Goal: Task Accomplishment & Management: Manage account settings

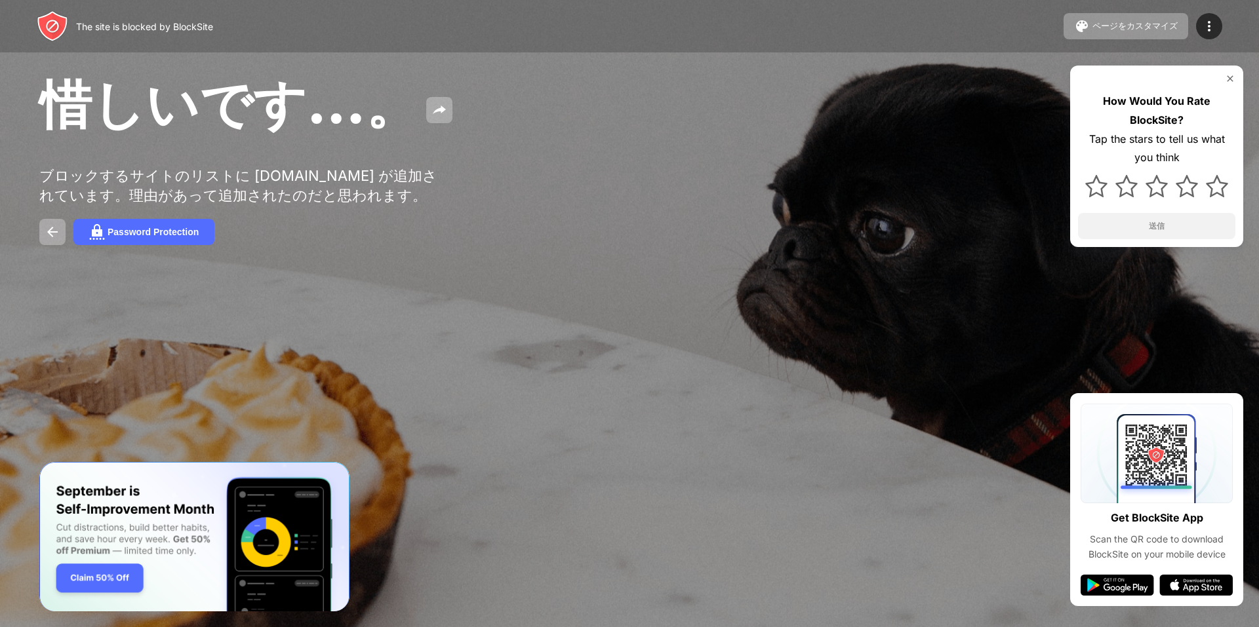
click at [38, 243] on div "惜しいです…。 ブロックするサイトのリストに pixiv.net が追加されています。理由があって追加されたのだと思われます。 Password Protec…" at bounding box center [629, 158] width 1259 height 316
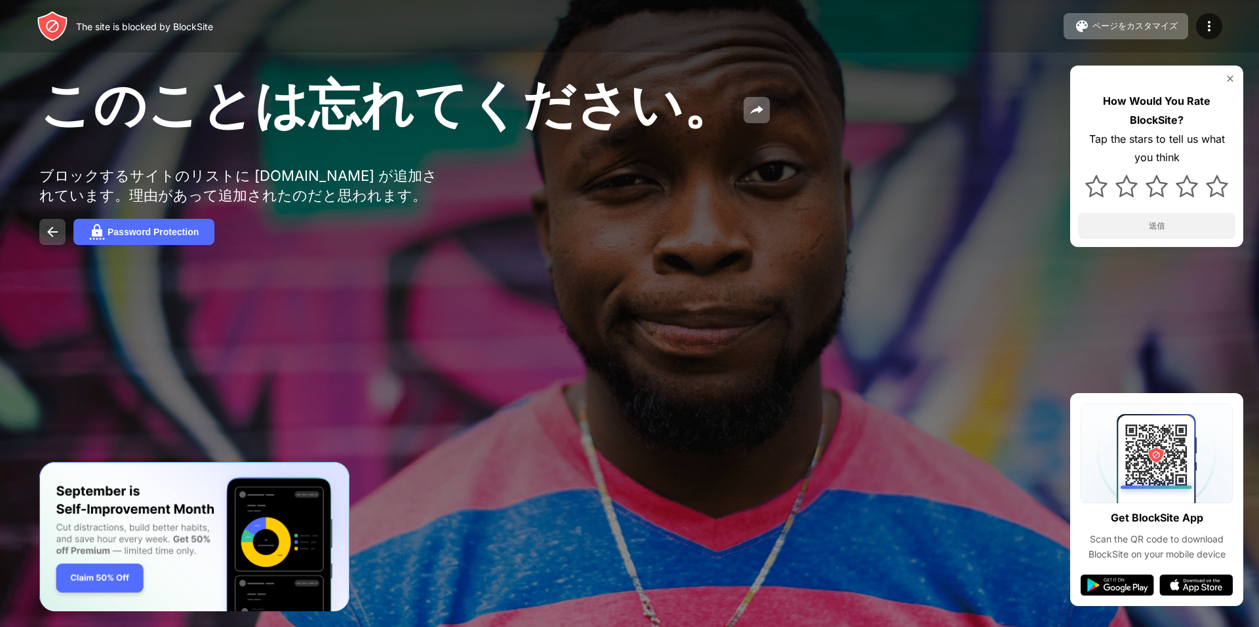
click at [52, 239] on img at bounding box center [53, 232] width 16 height 16
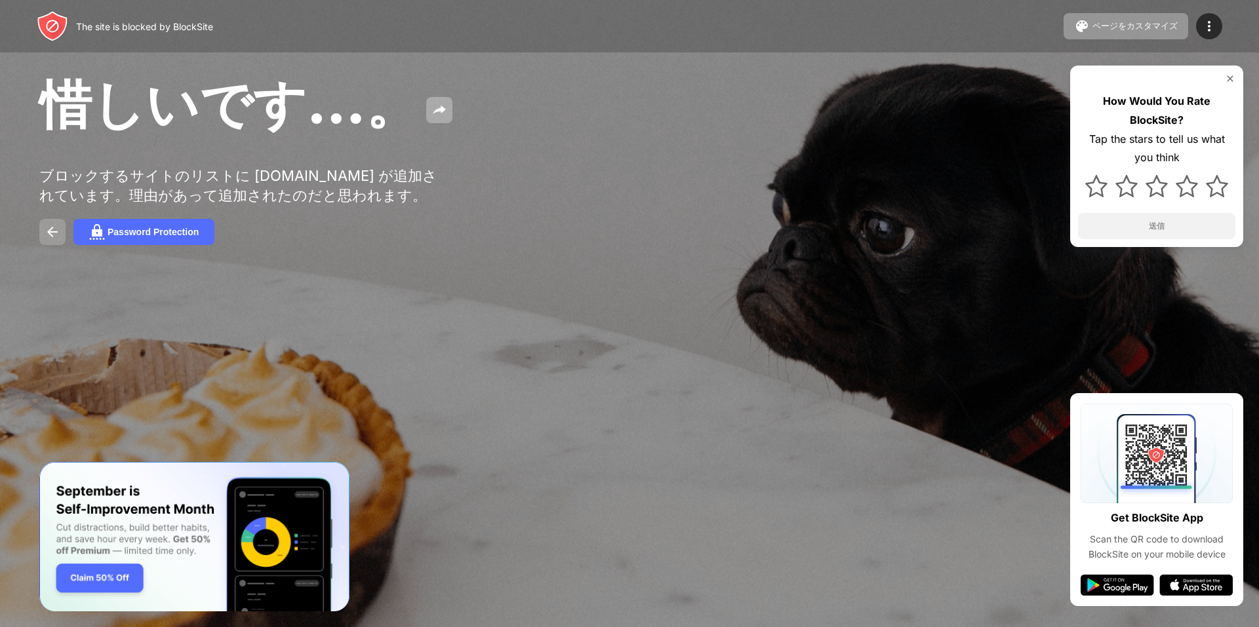
click at [56, 240] on img at bounding box center [53, 232] width 16 height 16
click at [51, 240] on img at bounding box center [53, 232] width 16 height 16
click at [48, 240] on img at bounding box center [53, 232] width 16 height 16
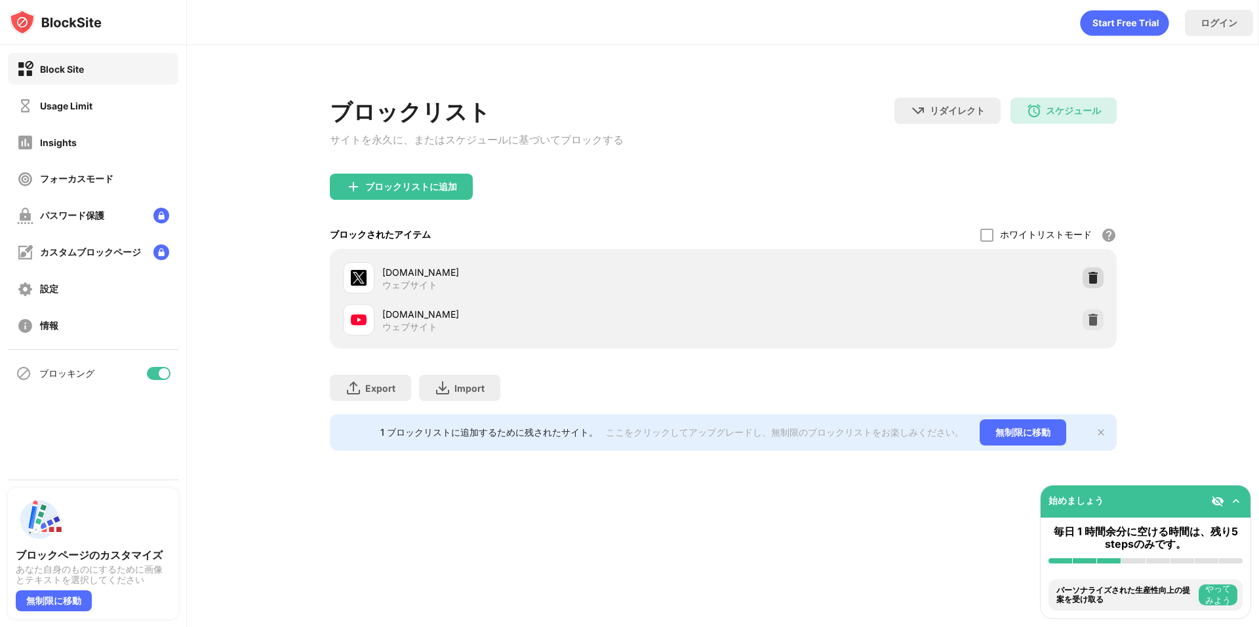
click at [1092, 284] on img at bounding box center [1092, 277] width 13 height 13
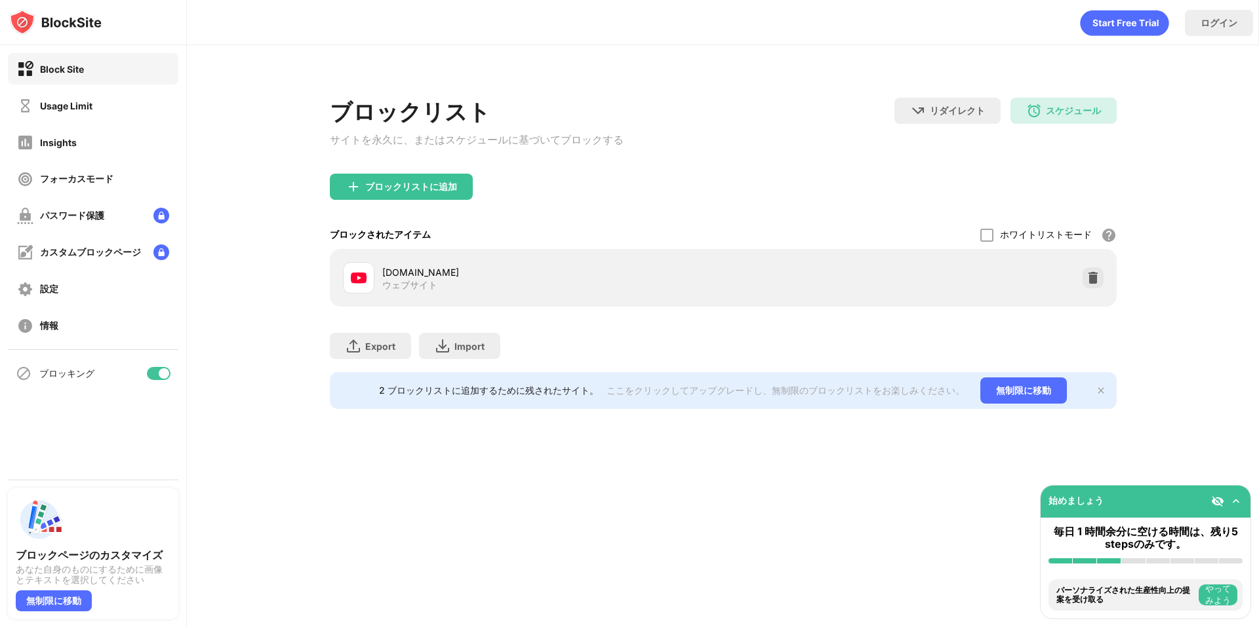
click at [1092, 284] on img at bounding box center [1092, 277] width 13 height 13
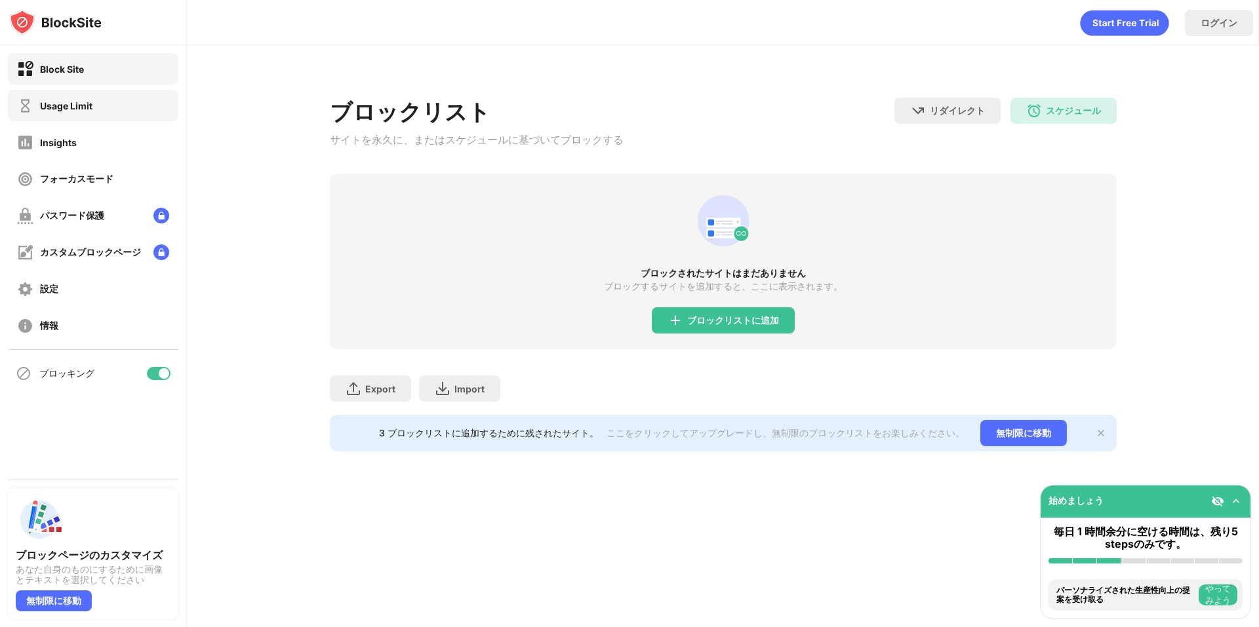
click at [110, 99] on div "Usage Limit" at bounding box center [93, 105] width 170 height 31
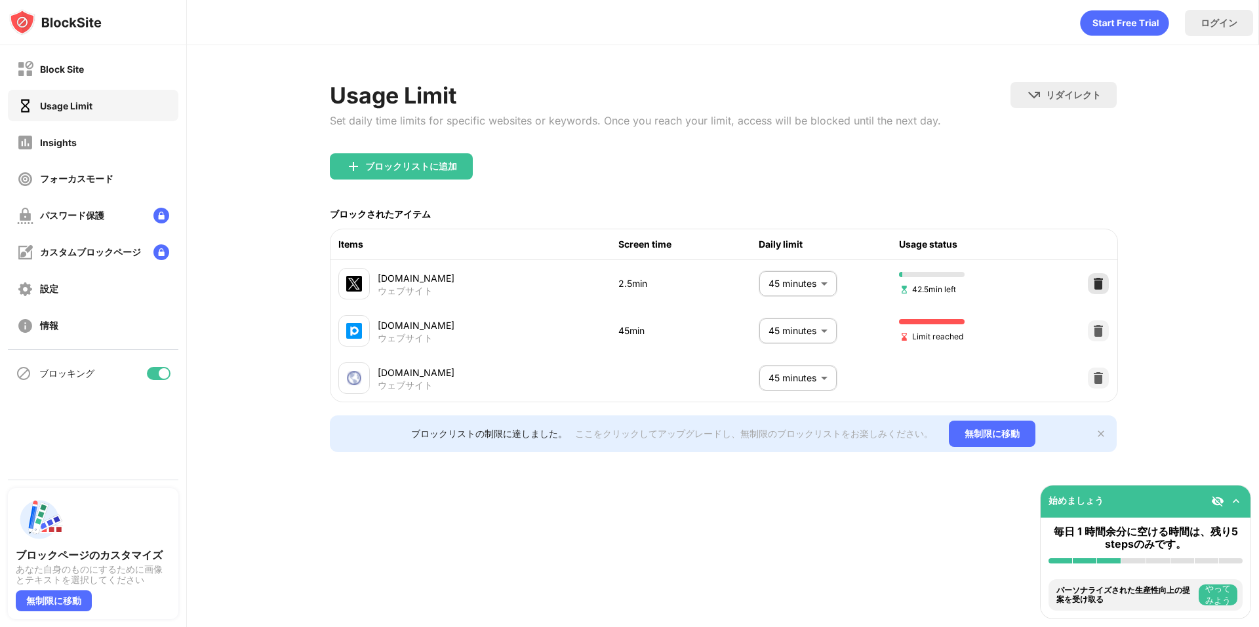
click at [1095, 288] on img at bounding box center [1097, 283] width 13 height 13
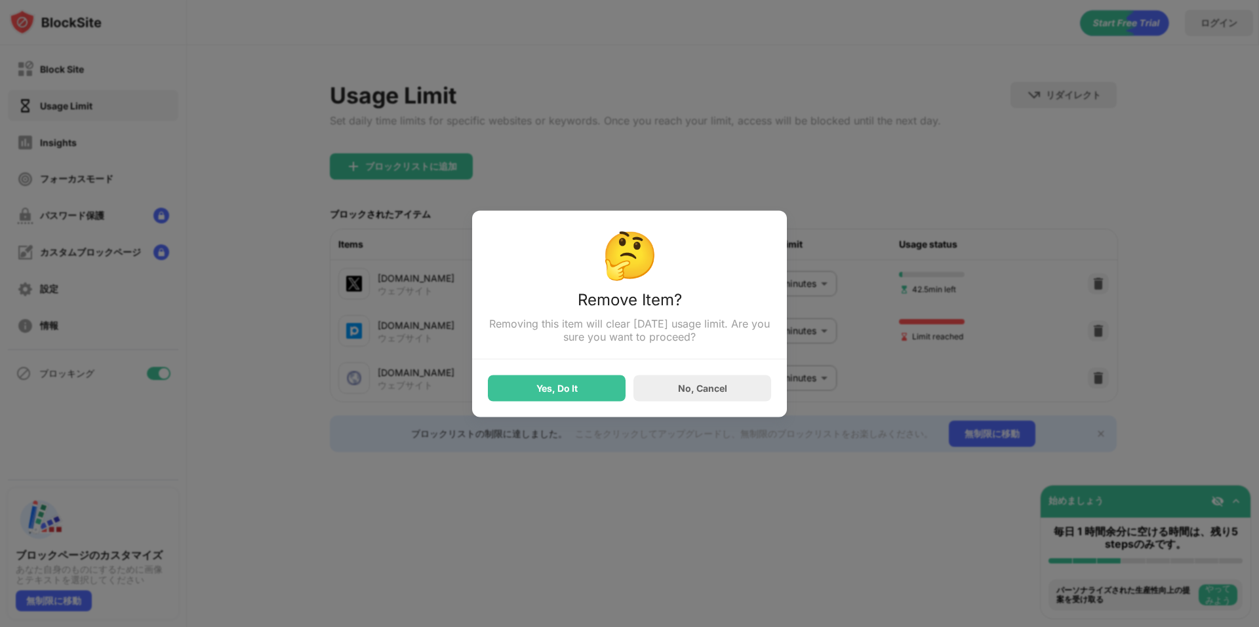
click at [1095, 288] on div at bounding box center [629, 313] width 1259 height 627
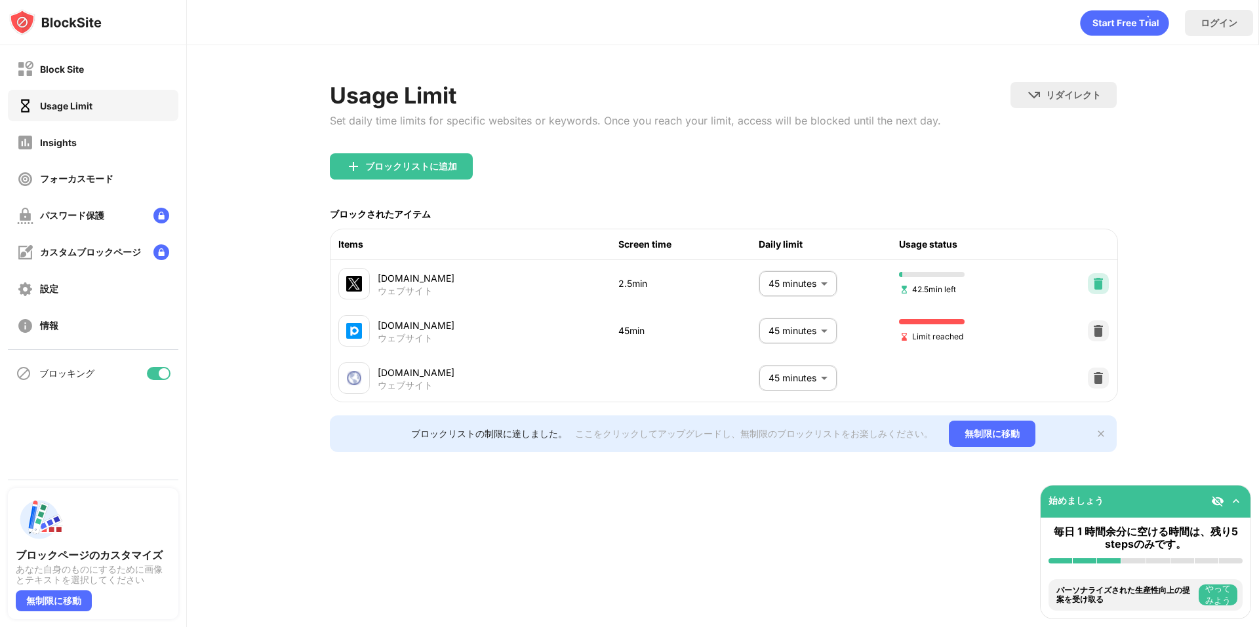
click at [1098, 287] on img at bounding box center [1097, 283] width 13 height 13
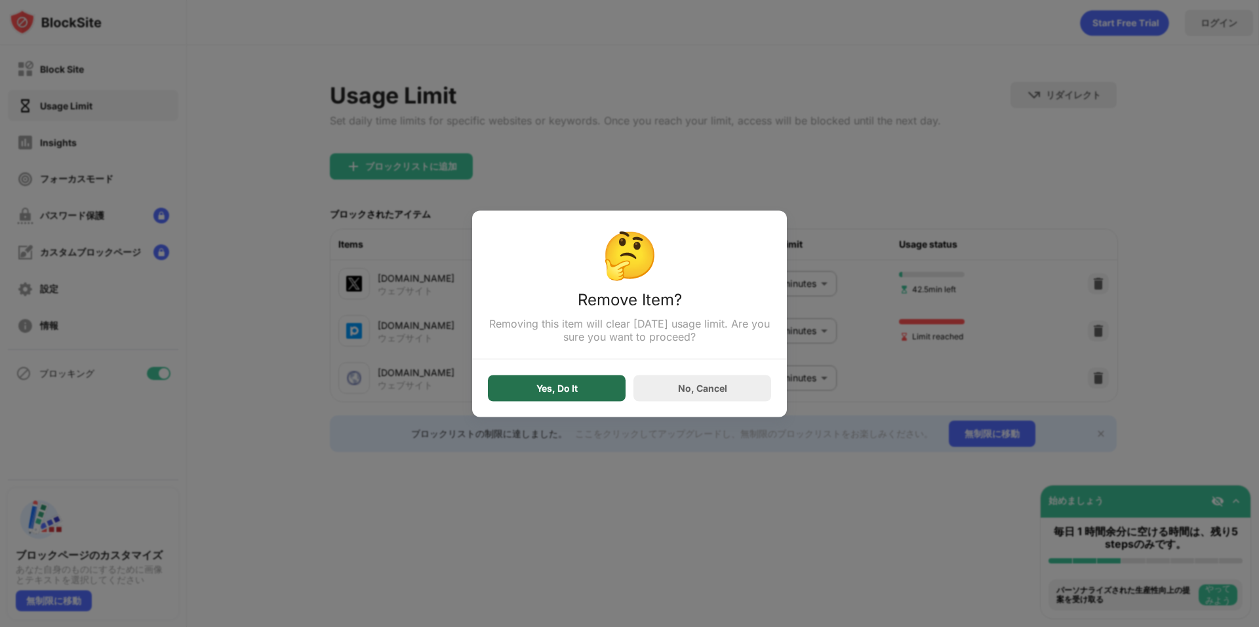
click at [570, 391] on div "Yes, Do It" at bounding box center [556, 388] width 41 height 10
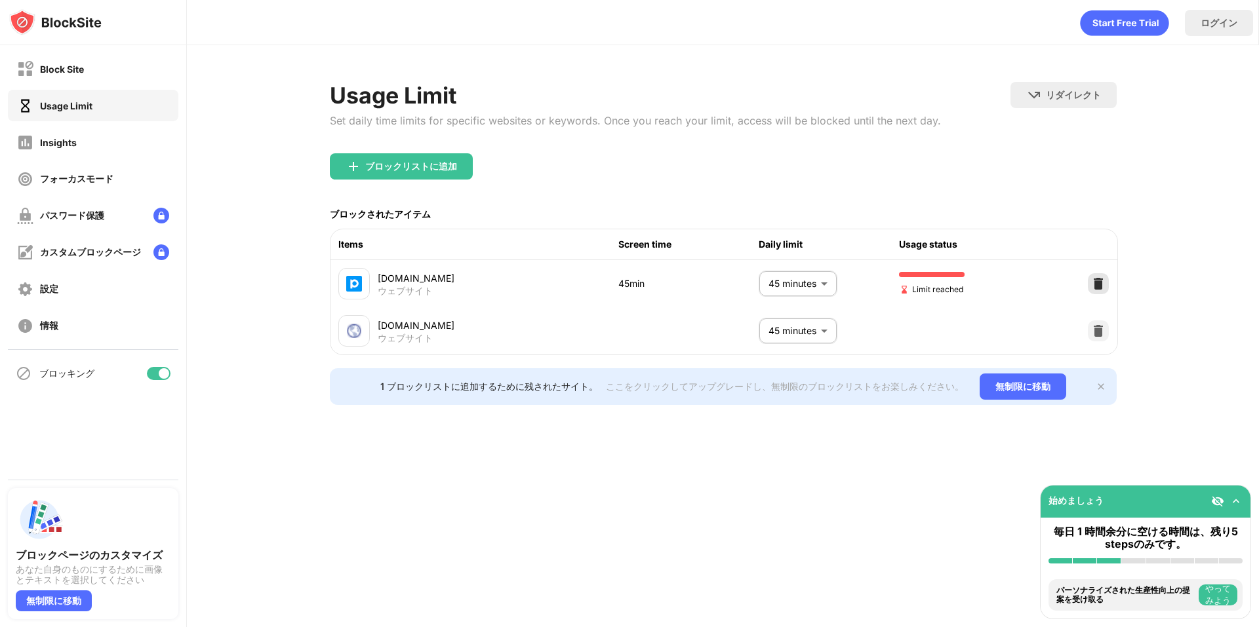
click at [1102, 290] on img at bounding box center [1097, 283] width 13 height 13
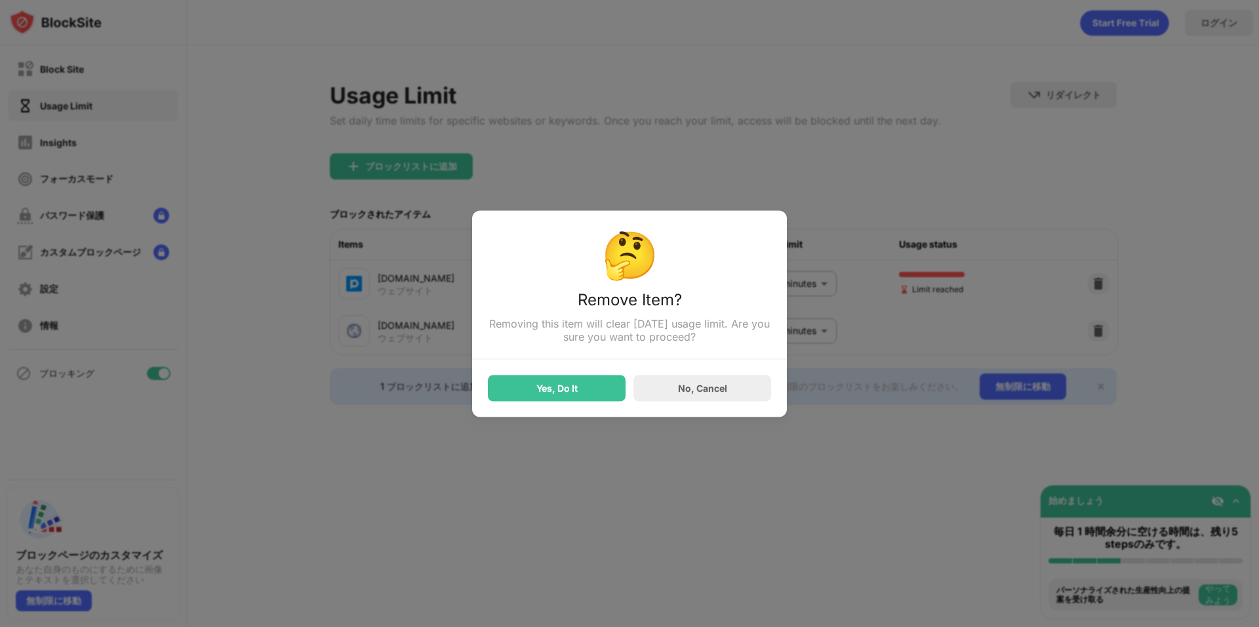
click at [560, 377] on div "Yes, Do It No, Cancel" at bounding box center [629, 380] width 283 height 42
click at [565, 388] on div "Yes, Do It" at bounding box center [556, 388] width 41 height 10
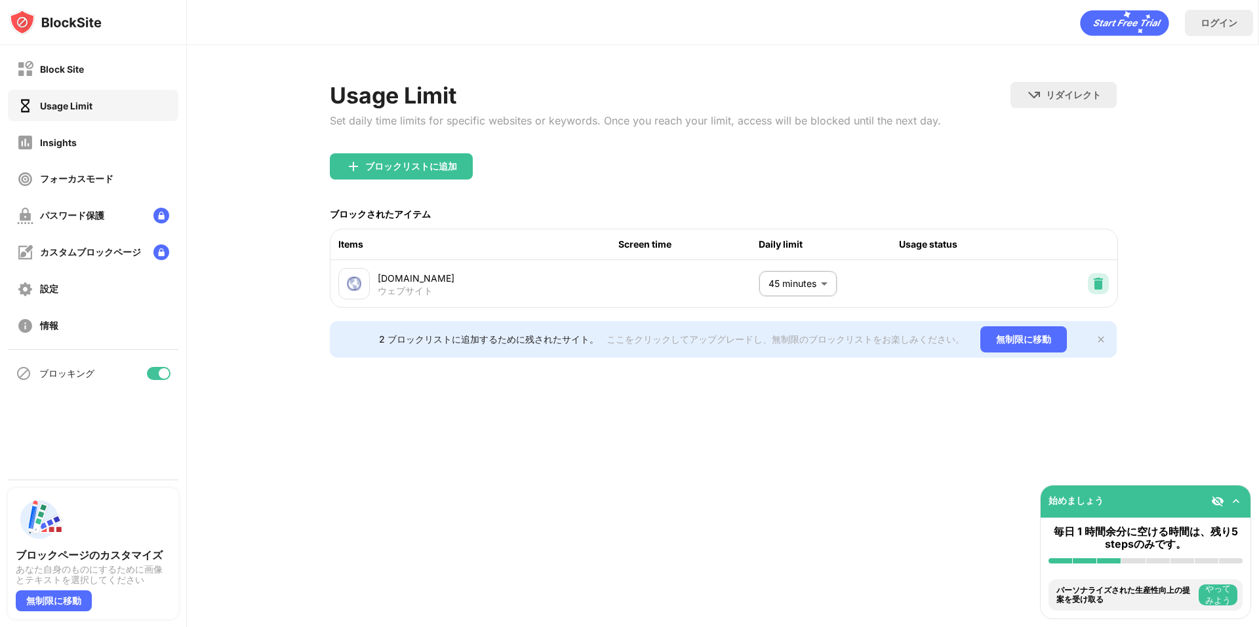
click at [1095, 286] on img at bounding box center [1097, 283] width 13 height 13
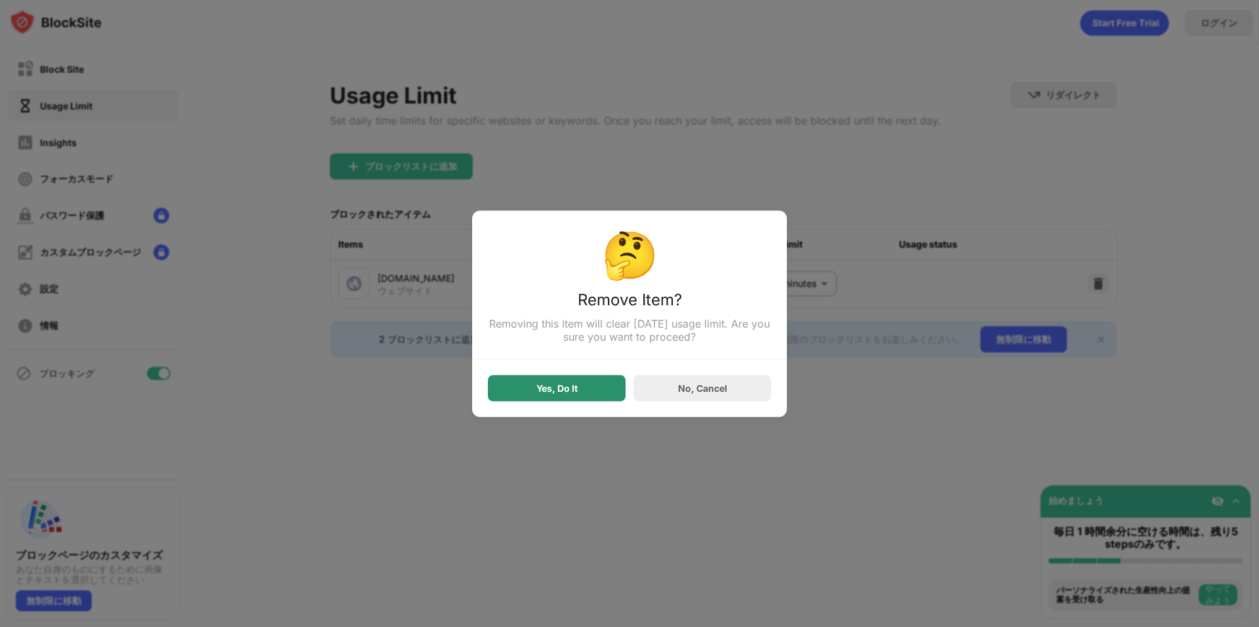
click at [568, 389] on div "Yes, Do It" at bounding box center [556, 388] width 41 height 10
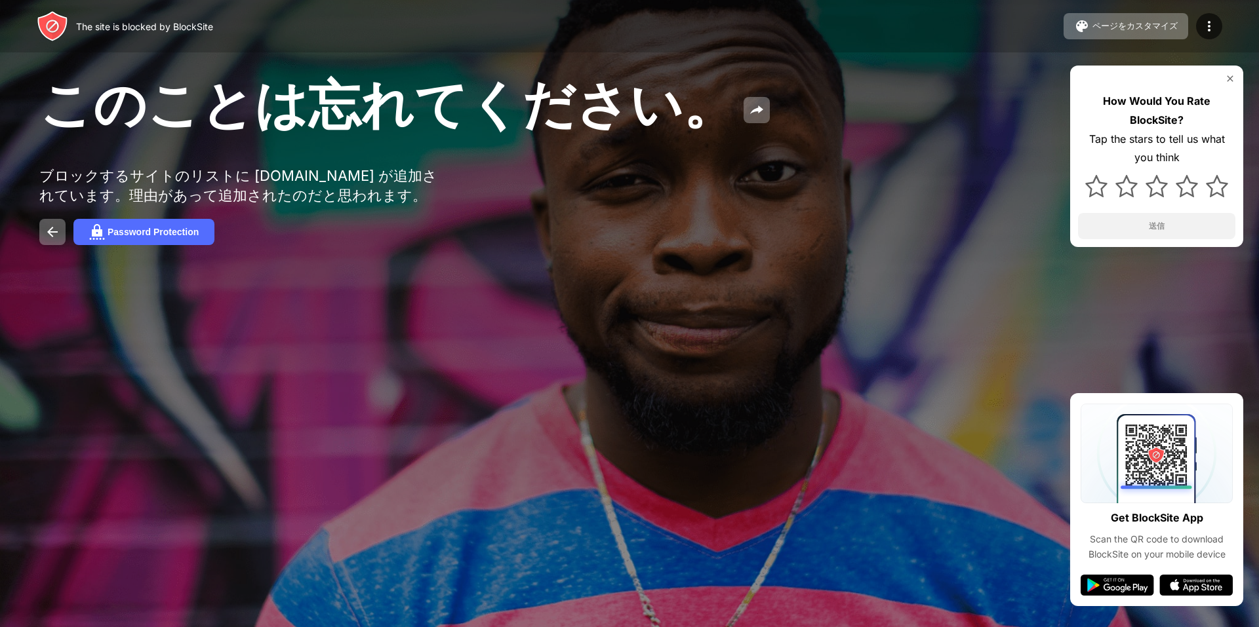
click at [48, 240] on img at bounding box center [53, 232] width 16 height 16
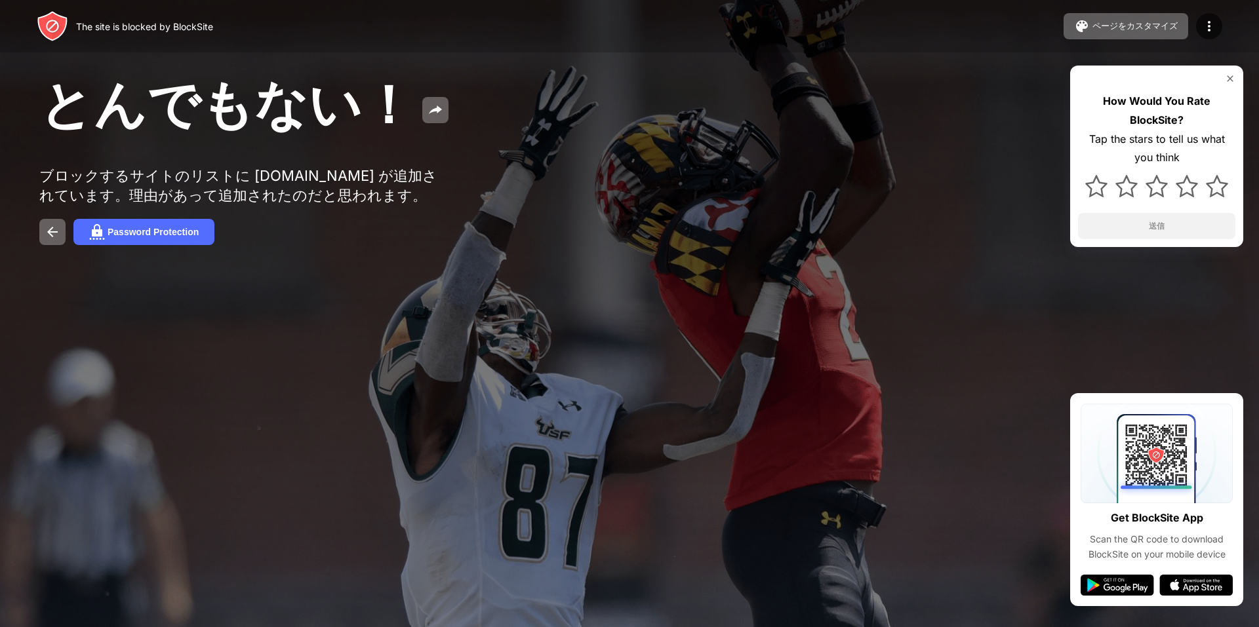
click at [51, 240] on img at bounding box center [53, 232] width 16 height 16
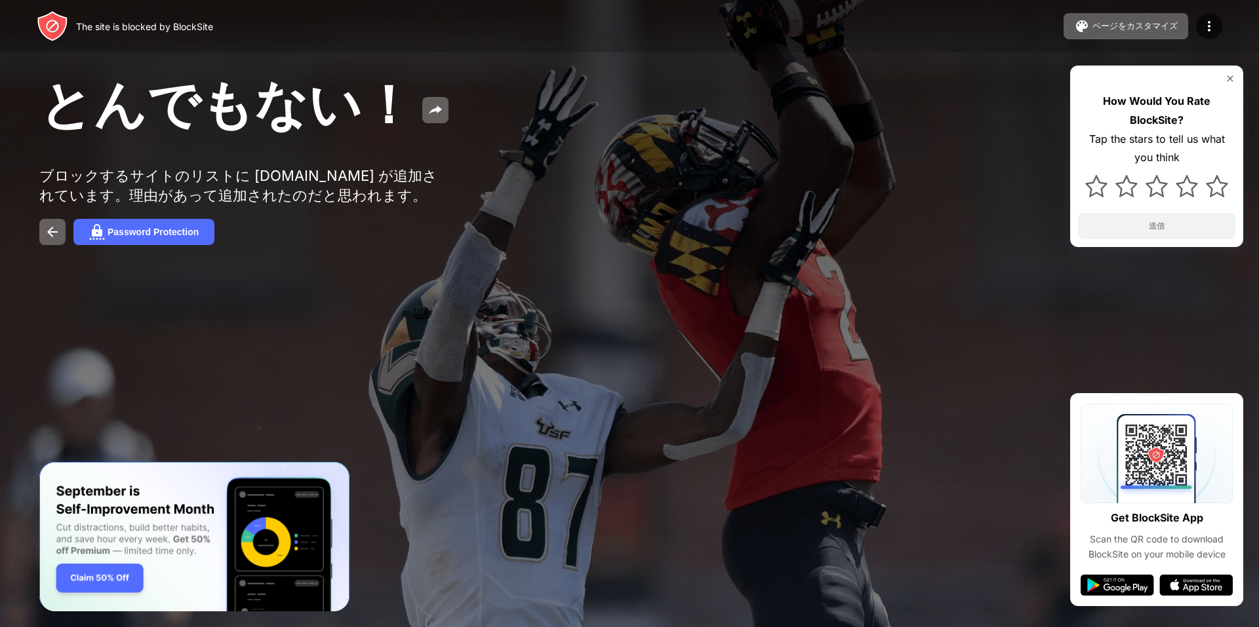
click at [51, 240] on img at bounding box center [53, 232] width 16 height 16
click at [49, 240] on img at bounding box center [53, 232] width 16 height 16
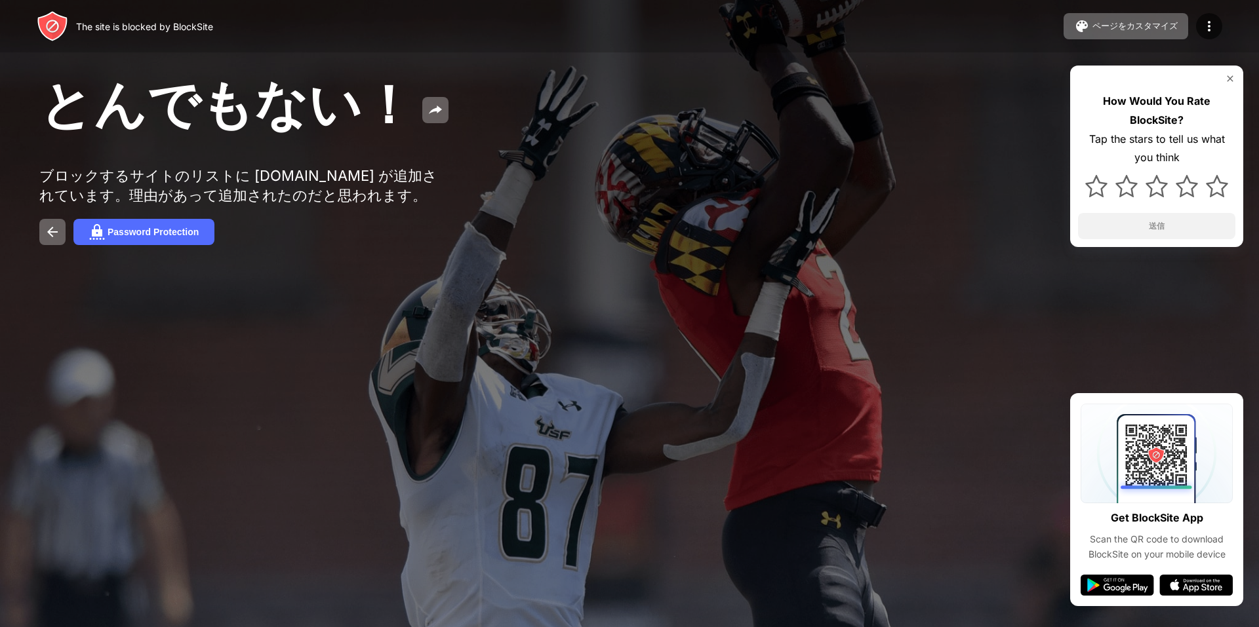
click at [52, 240] on img at bounding box center [53, 232] width 16 height 16
click at [42, 244] on button at bounding box center [52, 232] width 26 height 26
click at [49, 240] on img at bounding box center [53, 232] width 16 height 16
click at [178, 24] on div "The site is blocked by BlockSite" at bounding box center [144, 26] width 137 height 11
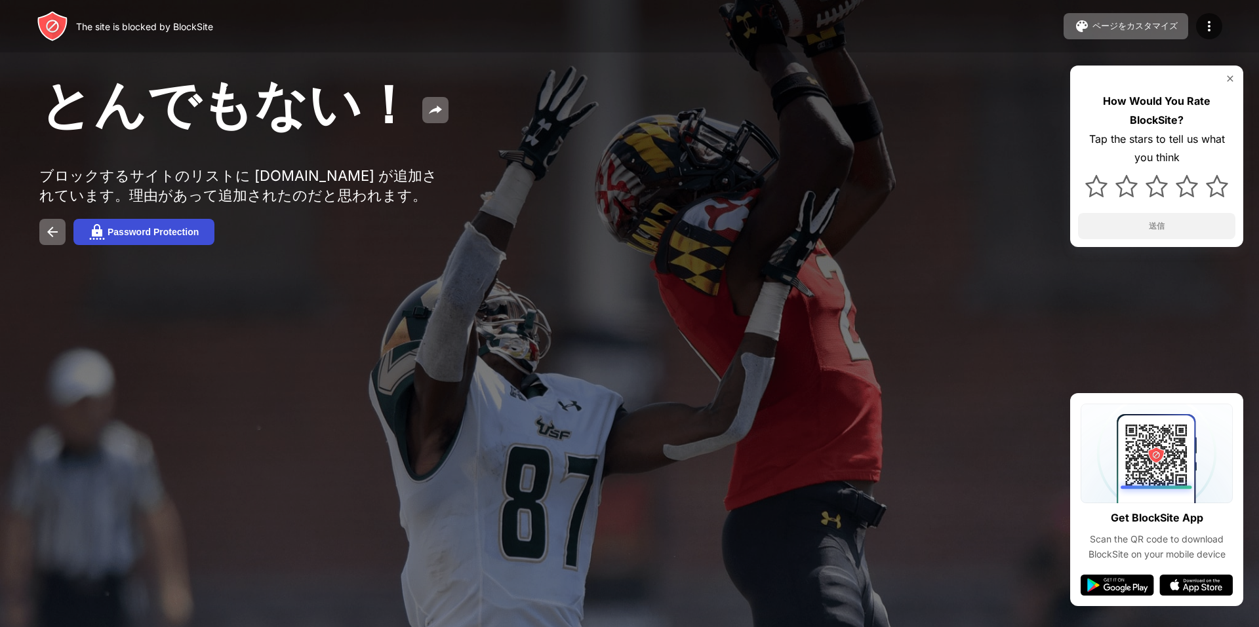
click at [153, 233] on button "Password Protection" at bounding box center [143, 232] width 141 height 26
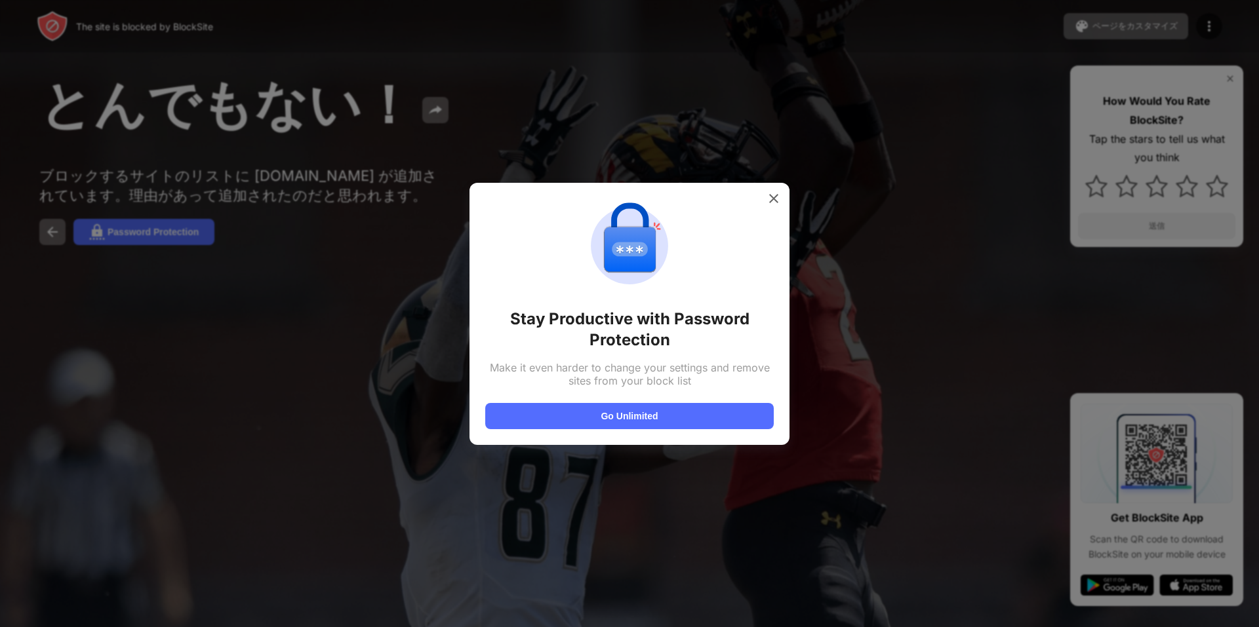
click at [676, 199] on img at bounding box center [629, 246] width 94 height 94
click at [772, 199] on img at bounding box center [773, 198] width 13 height 13
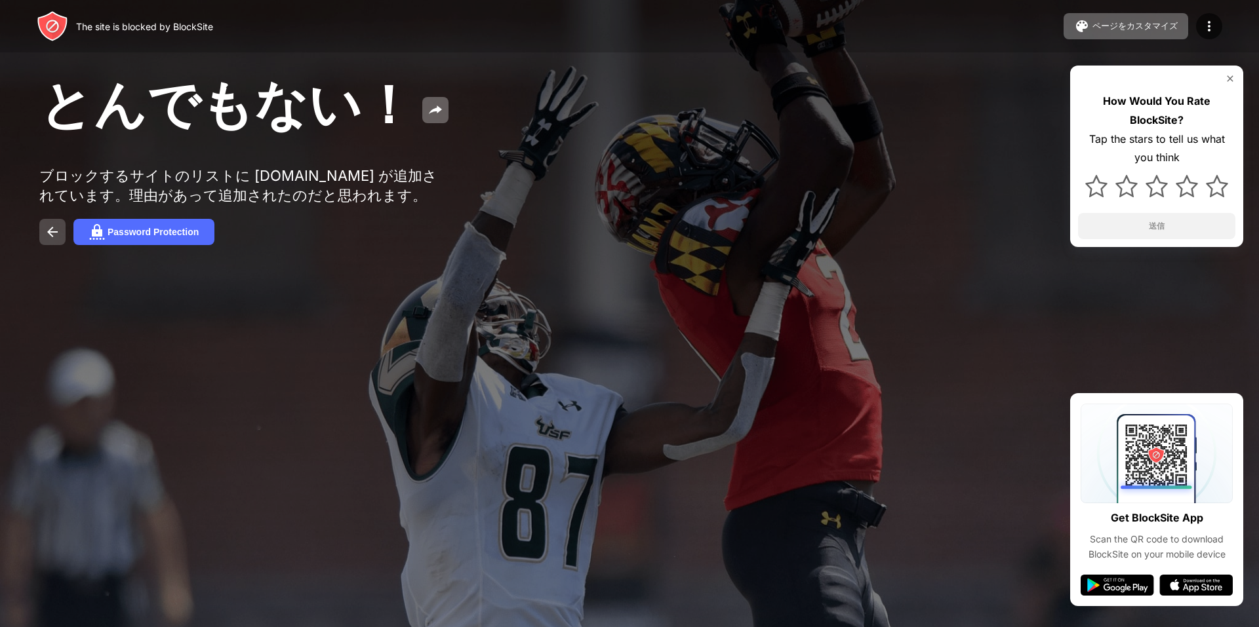
click at [54, 239] on img at bounding box center [53, 232] width 16 height 16
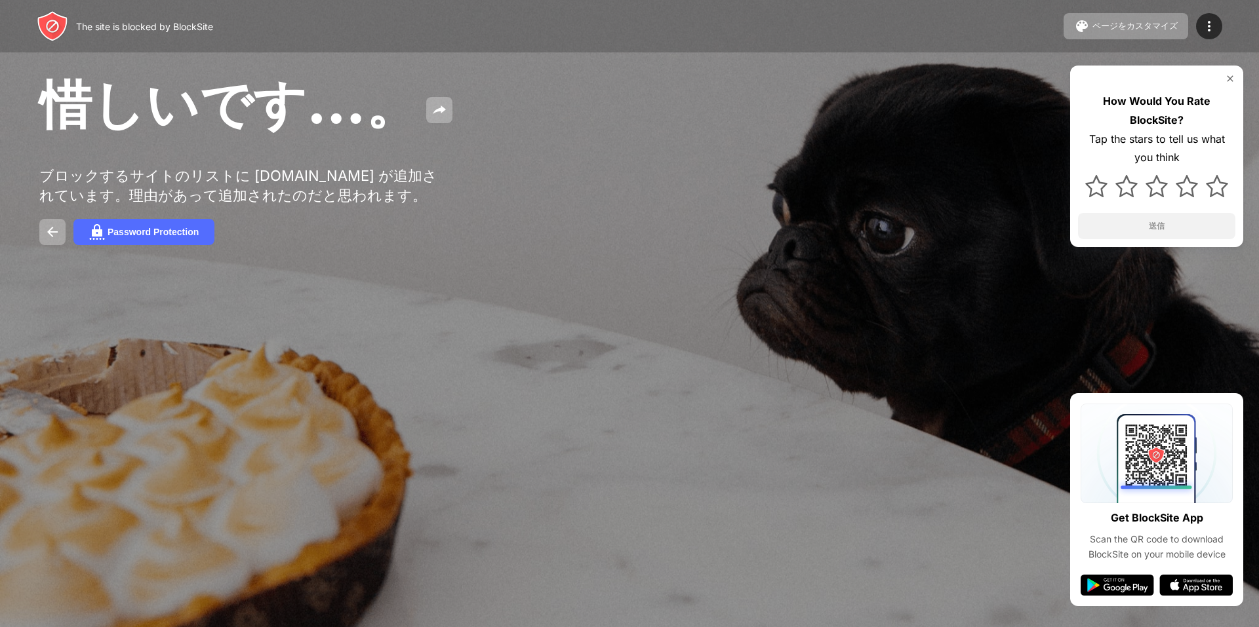
click at [46, 240] on img at bounding box center [53, 232] width 16 height 16
drag, startPoint x: 45, startPoint y: 247, endPoint x: 288, endPoint y: 20, distance: 332.0
click at [65, 230] on div "惜しいです…。 ブロックするサイトのリストに [DOMAIN_NAME] が追加されています。理由があって追加されたのだと思われます。 Password Pr…" at bounding box center [629, 158] width 1259 height 316
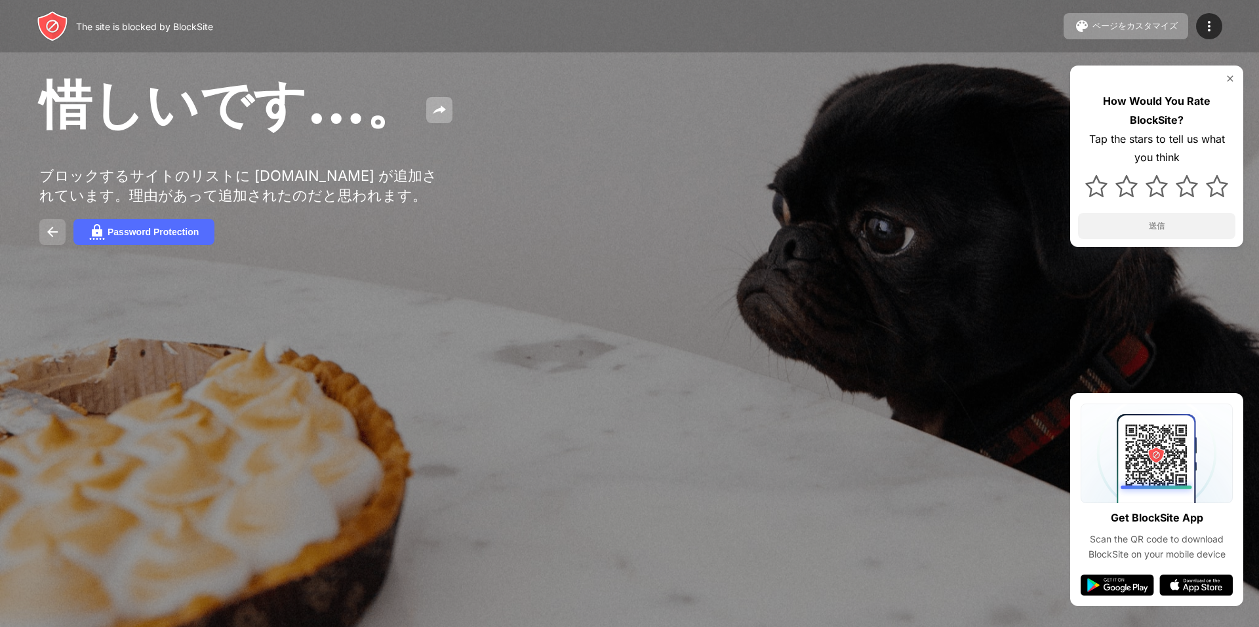
click at [55, 238] on img at bounding box center [53, 232] width 16 height 16
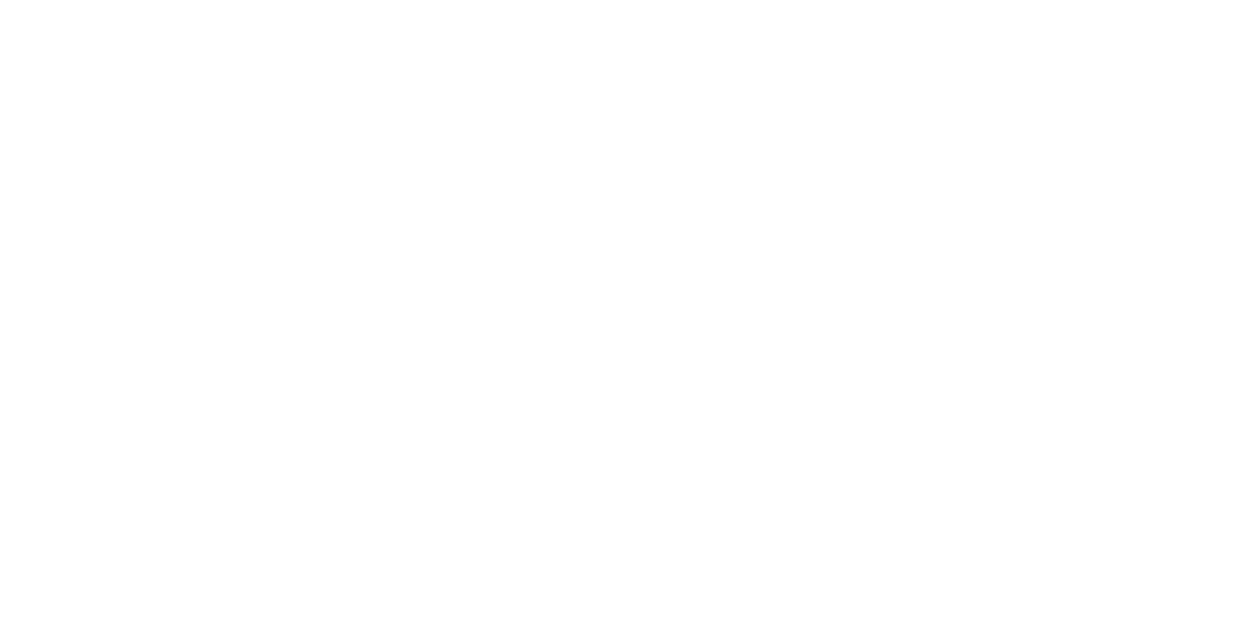
click at [56, 0] on html at bounding box center [629, 0] width 1259 height 0
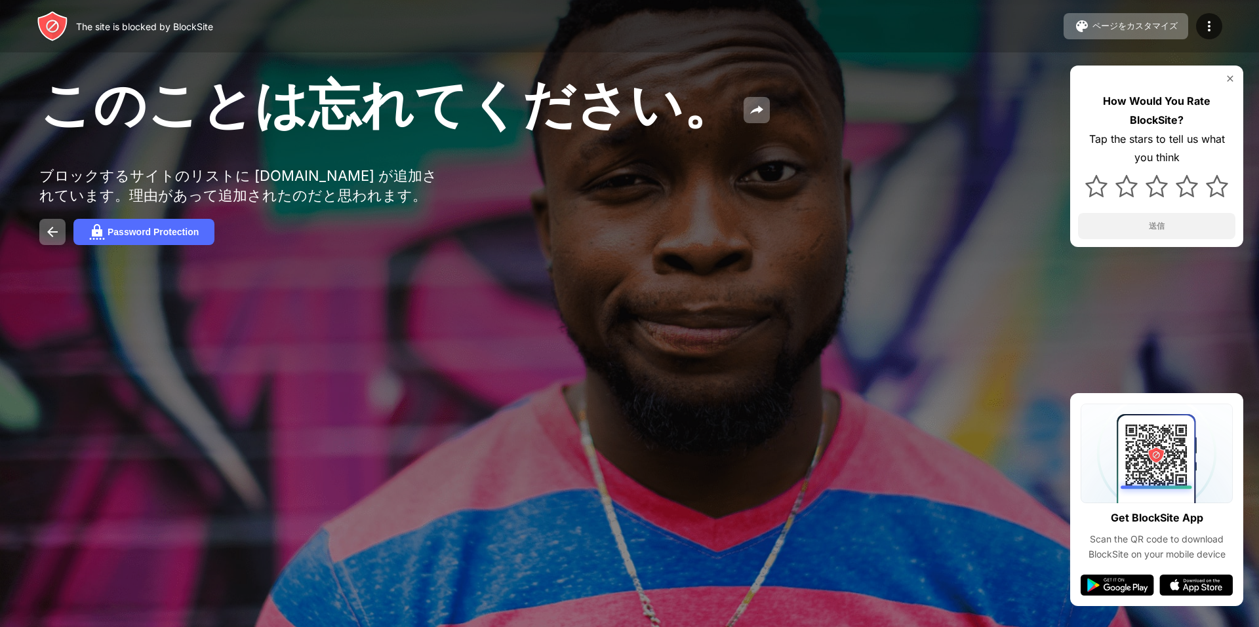
click at [54, 240] on img at bounding box center [53, 232] width 16 height 16
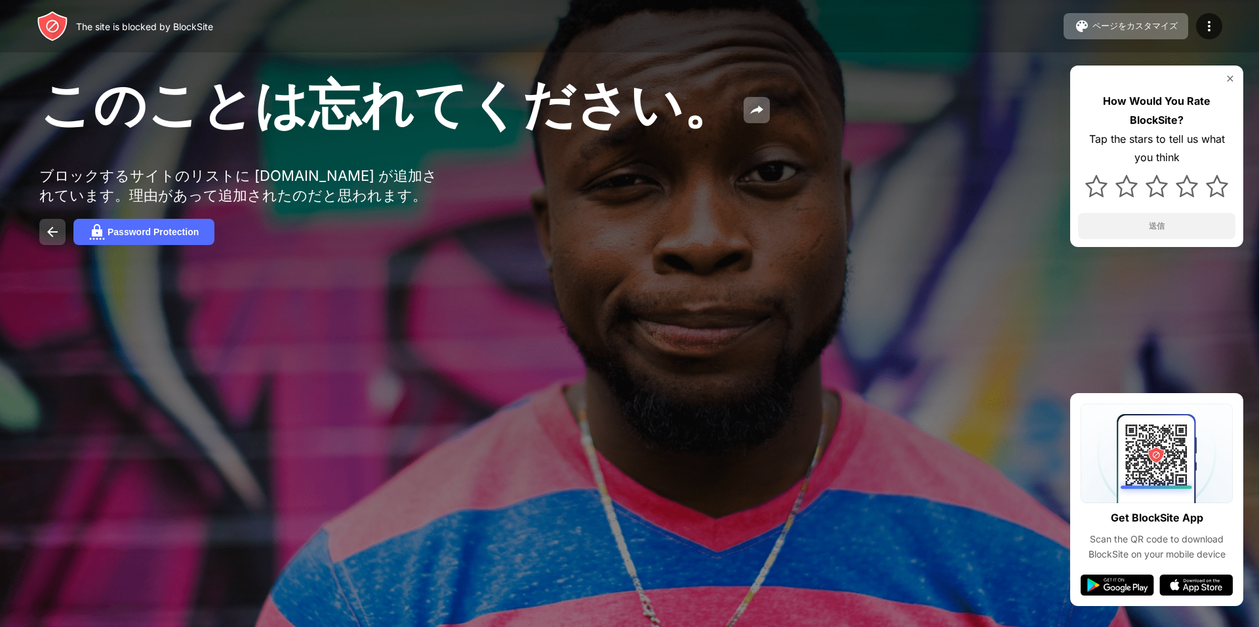
click at [54, 240] on img at bounding box center [53, 232] width 16 height 16
